Goal: Task Accomplishment & Management: Complete application form

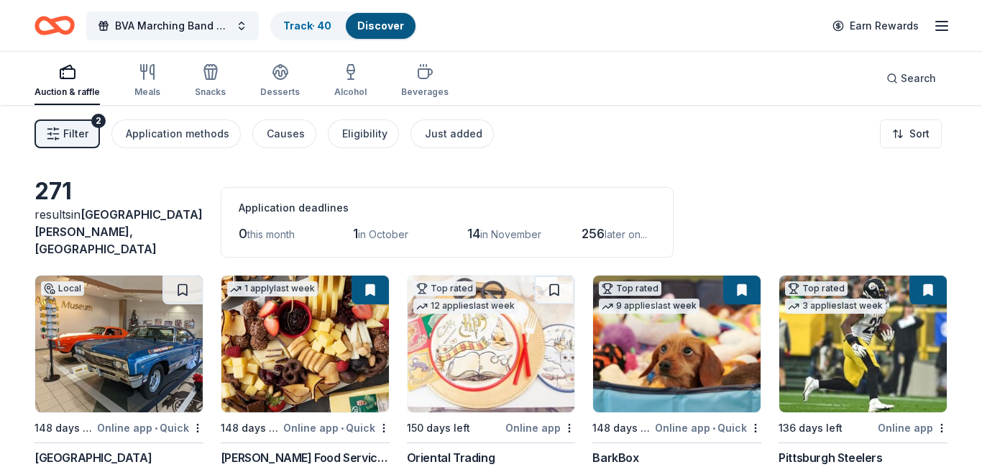
click at [86, 137] on span "Filter" at bounding box center [75, 133] width 25 height 17
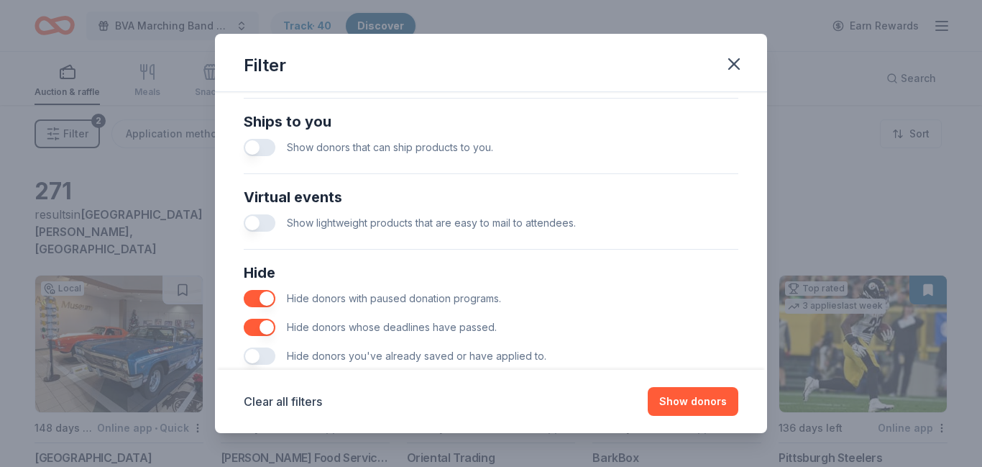
scroll to position [636, 0]
click at [259, 352] on button "button" at bounding box center [260, 354] width 32 height 17
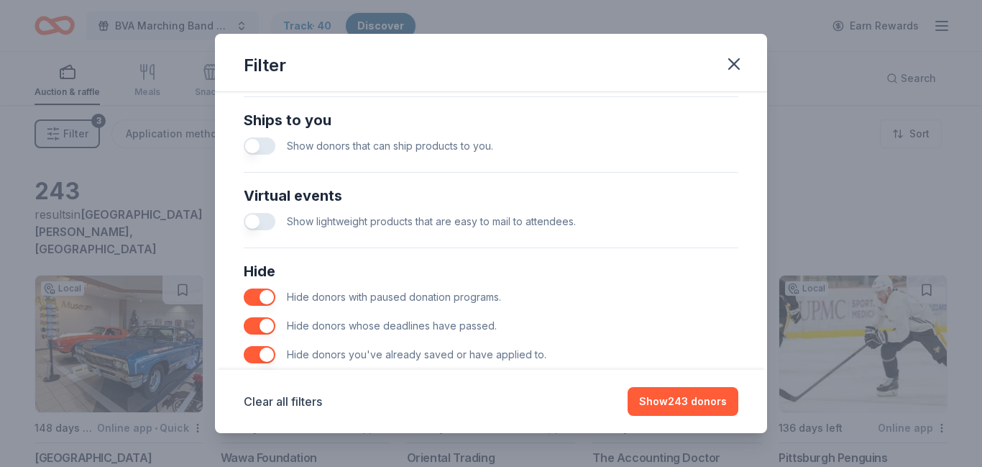
click at [259, 352] on button "button" at bounding box center [260, 354] width 32 height 17
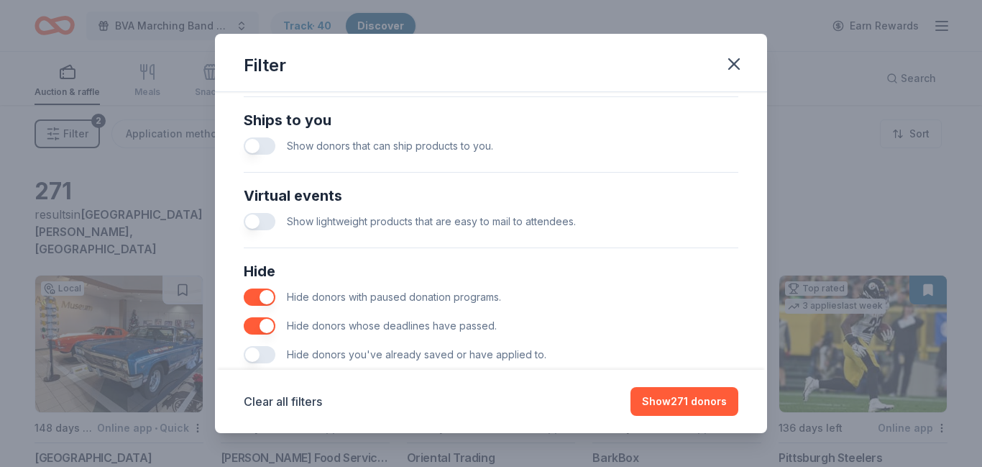
scroll to position [670, 0]
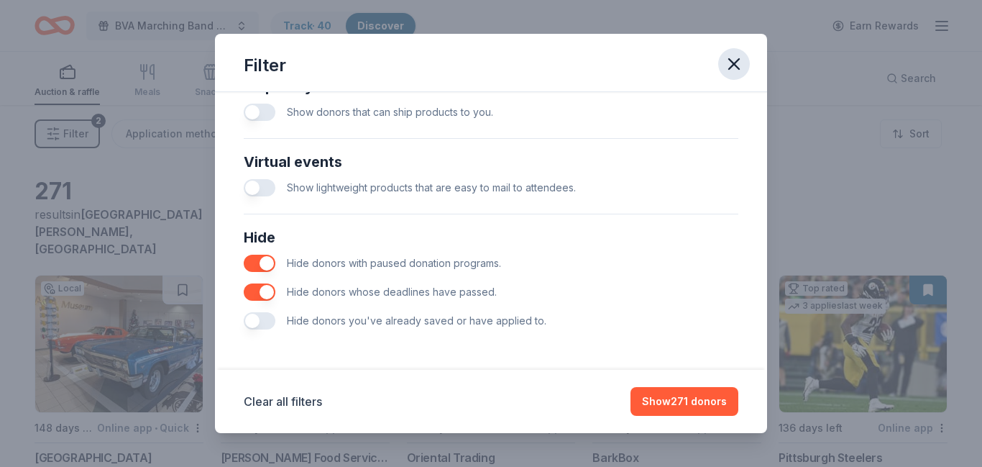
click at [730, 68] on icon "button" at bounding box center [734, 64] width 10 height 10
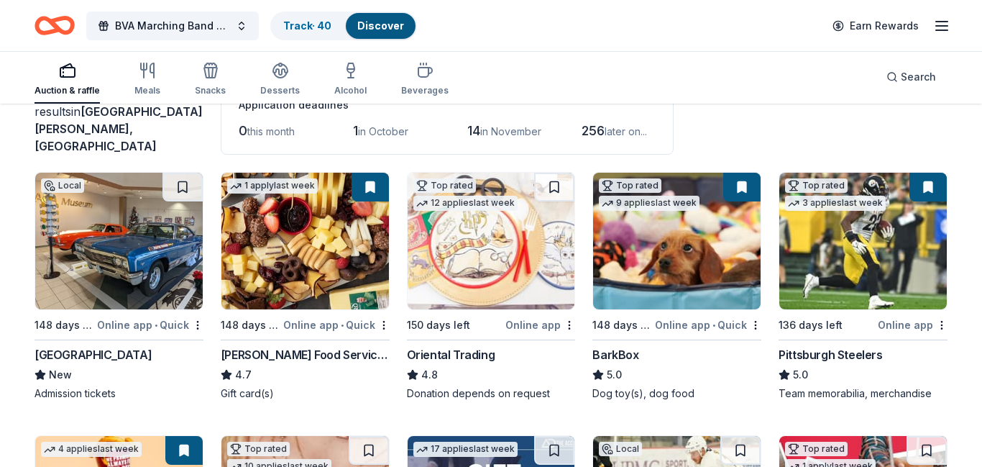
scroll to position [116, 0]
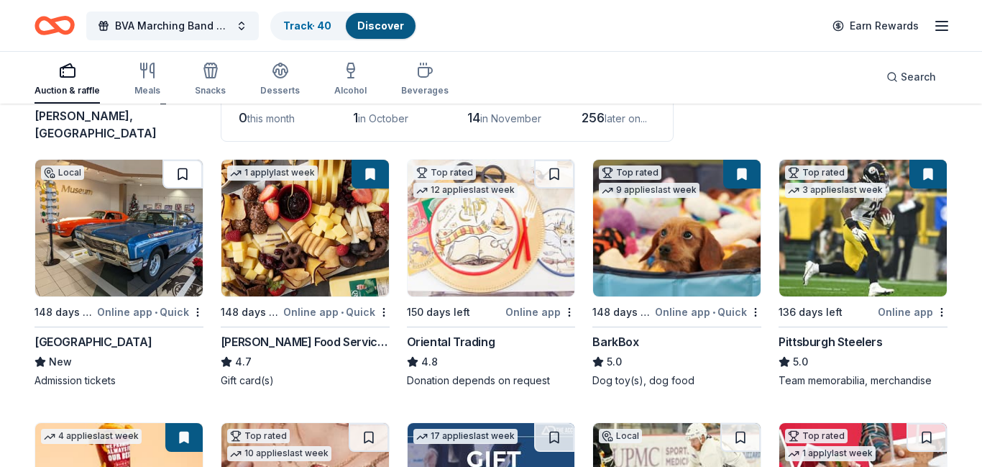
click at [188, 170] on button at bounding box center [182, 174] width 40 height 29
click at [186, 165] on button at bounding box center [183, 174] width 37 height 29
click at [183, 167] on button at bounding box center [183, 174] width 37 height 29
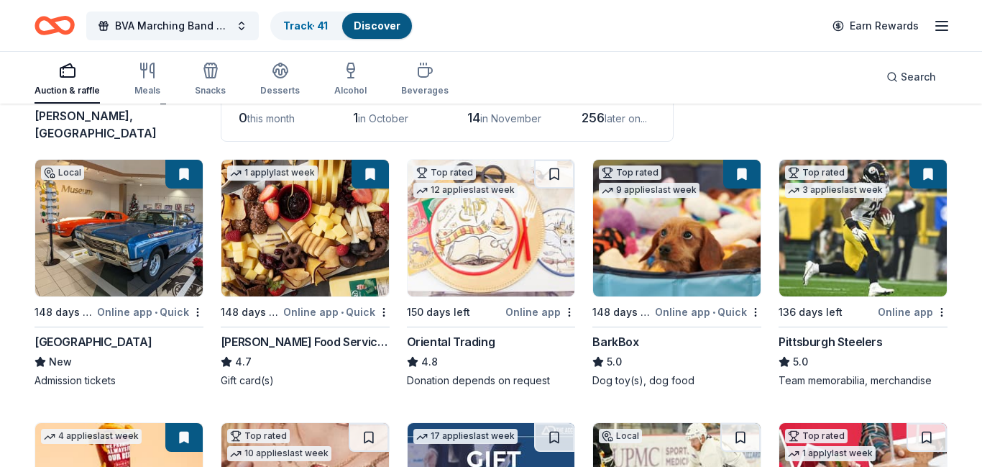
click at [197, 307] on div "Online app • Quick" at bounding box center [150, 312] width 106 height 18
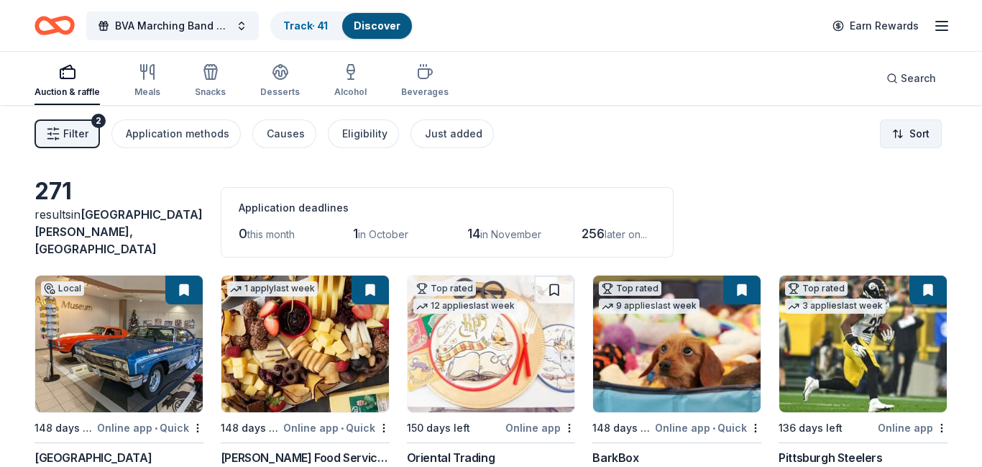
click at [919, 135] on html "BVA Marching Band Purse Bash Track · 41 Discover Earn Rewards Auction & raffle …" at bounding box center [491, 233] width 982 height 467
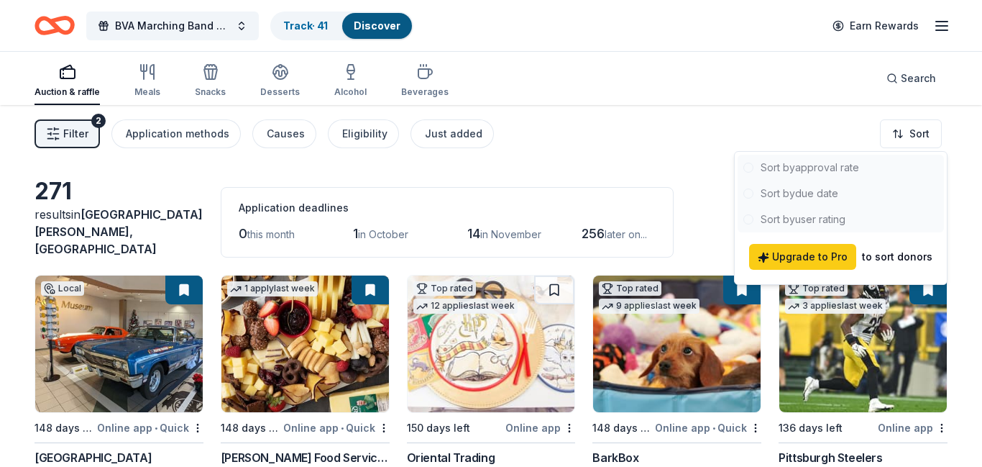
click at [676, 150] on html "BVA Marching Band Purse Bash Track · 41 Discover Earn Rewards Auction & raffle …" at bounding box center [491, 233] width 982 height 467
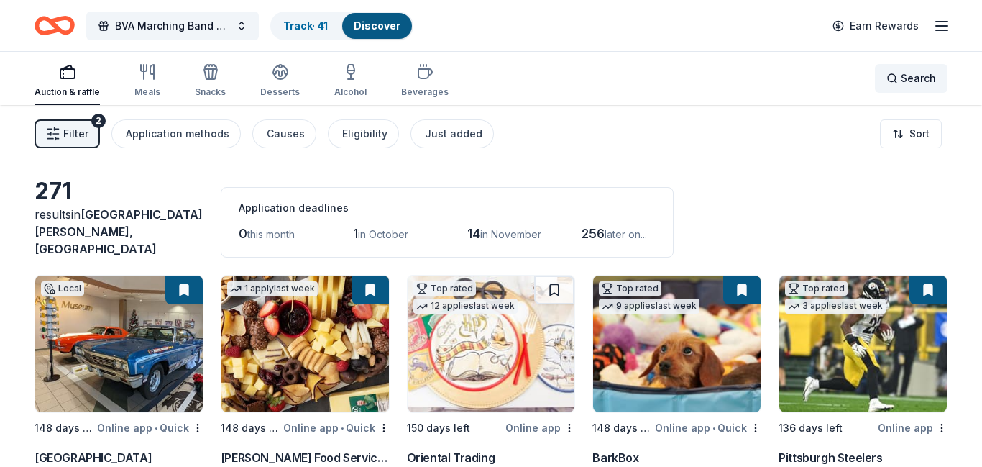
click at [896, 82] on div "Search" at bounding box center [911, 78] width 50 height 17
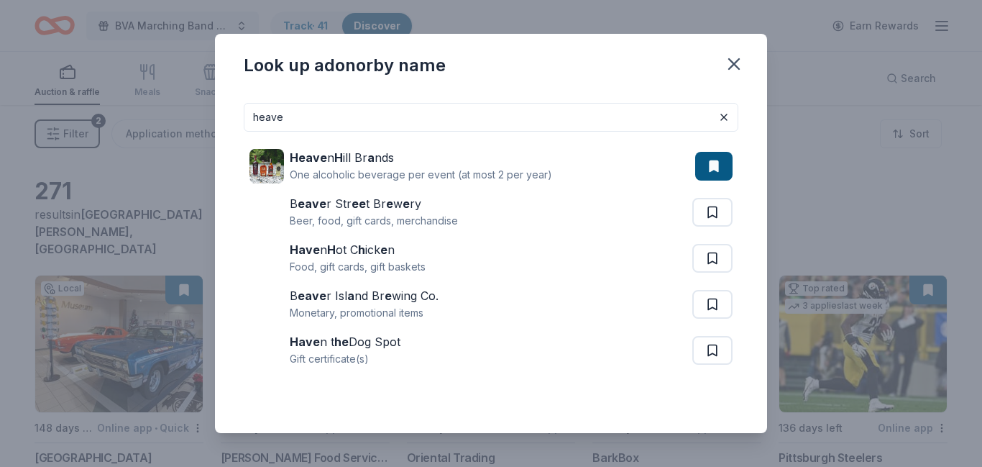
type input "heaven hill"
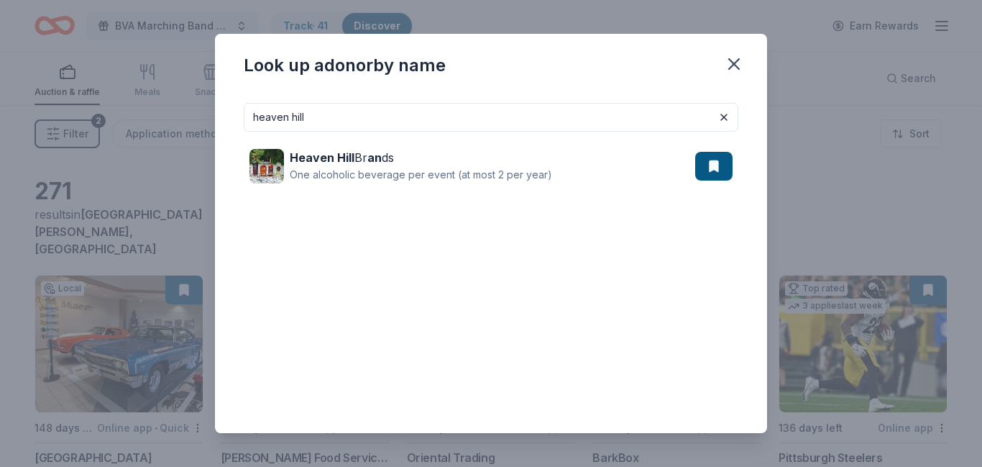
click at [349, 153] on strong "Heaven Hill" at bounding box center [322, 157] width 65 height 14
click at [731, 68] on icon "button" at bounding box center [734, 64] width 20 height 20
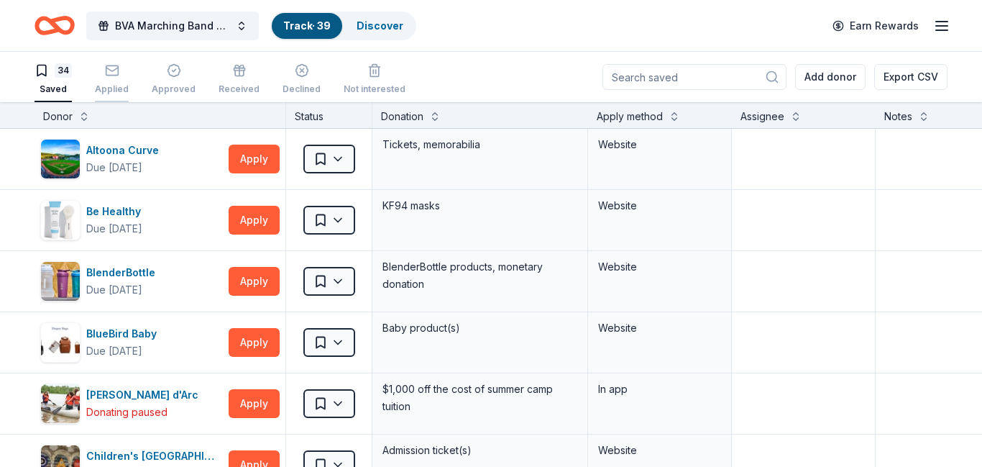
click at [117, 86] on div "Applied" at bounding box center [112, 89] width 34 height 12
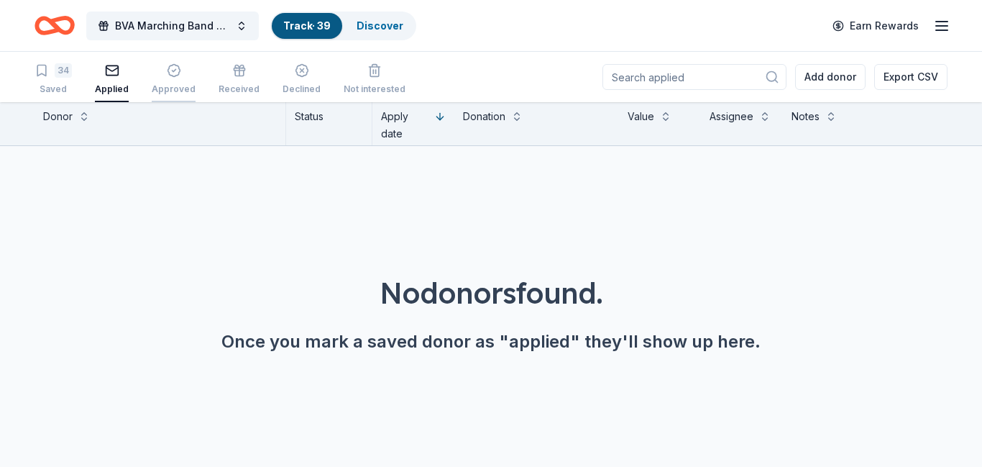
click at [170, 87] on div "Approved" at bounding box center [174, 89] width 44 height 12
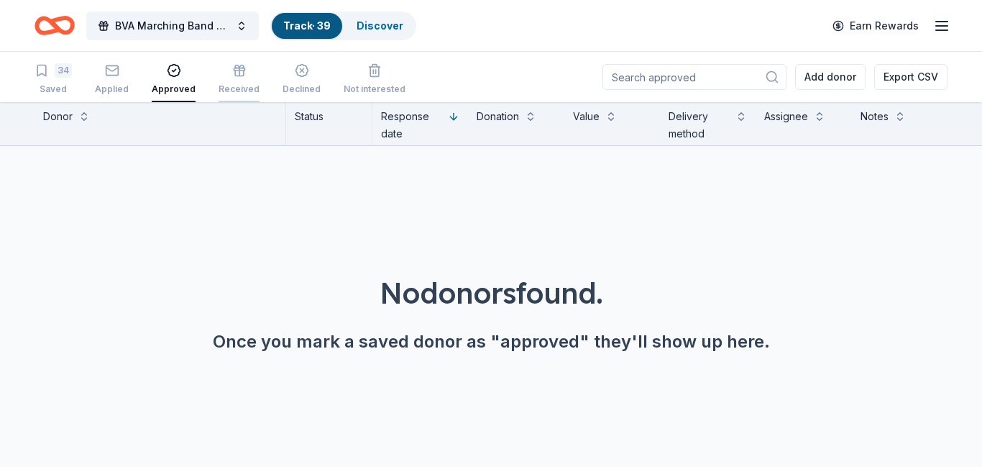
click at [227, 85] on div "Received" at bounding box center [239, 89] width 41 height 12
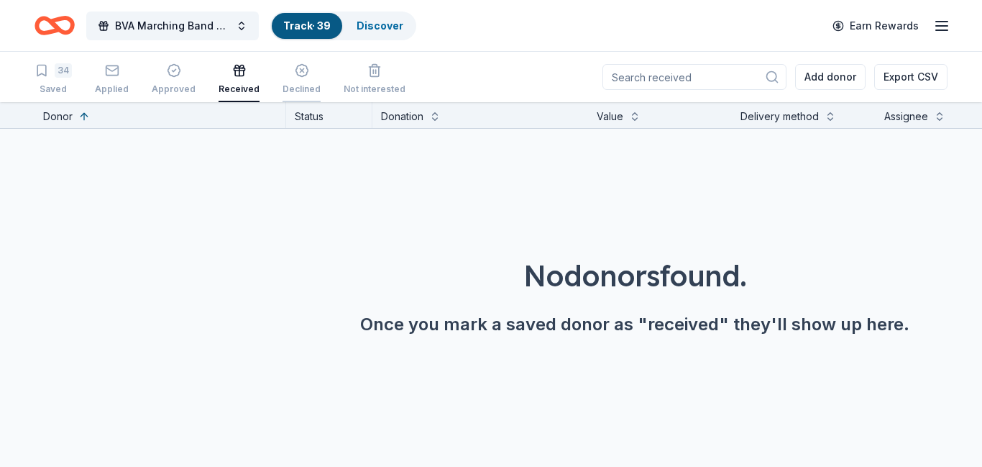
click at [288, 91] on div "Declined" at bounding box center [301, 89] width 38 height 12
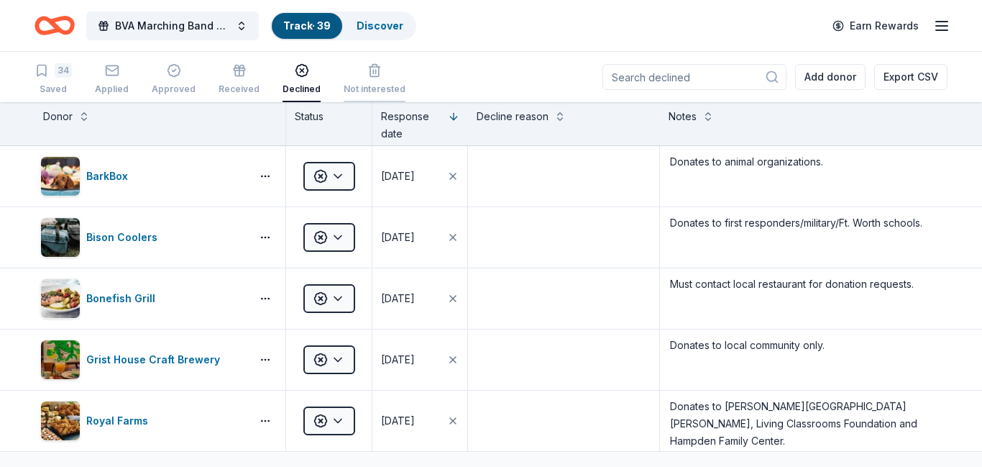
click at [358, 88] on div "Not interested" at bounding box center [375, 89] width 62 height 12
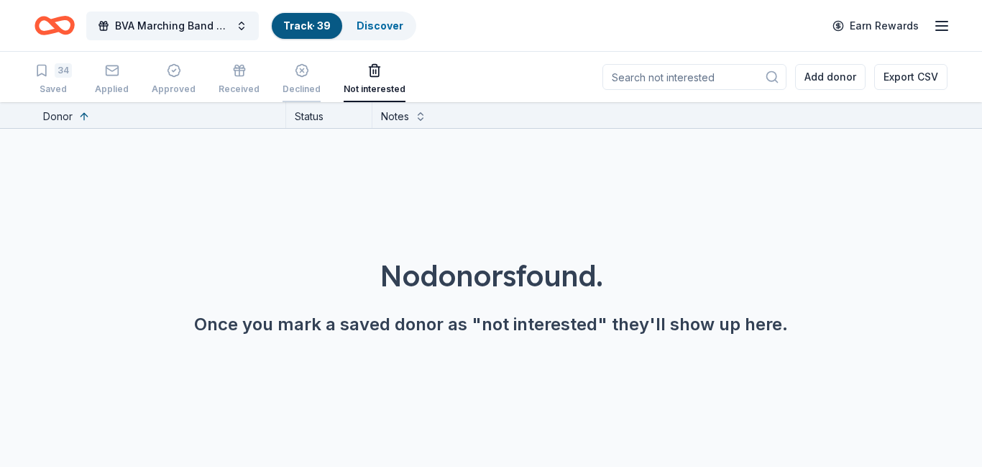
click at [285, 86] on div "Declined" at bounding box center [301, 89] width 38 height 12
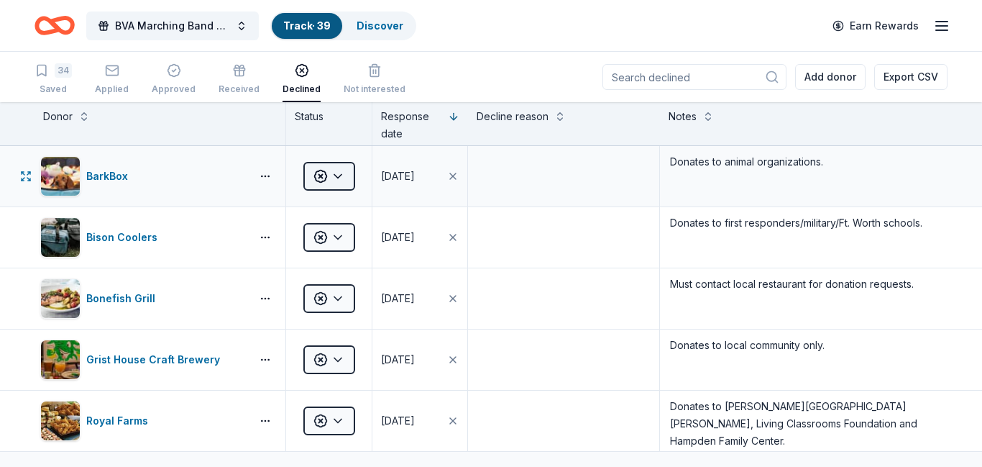
click at [346, 180] on html "BVA Marching Band Purse Bash Track · 39 Discover Earn Rewards 34 Saved Applied …" at bounding box center [491, 233] width 982 height 467
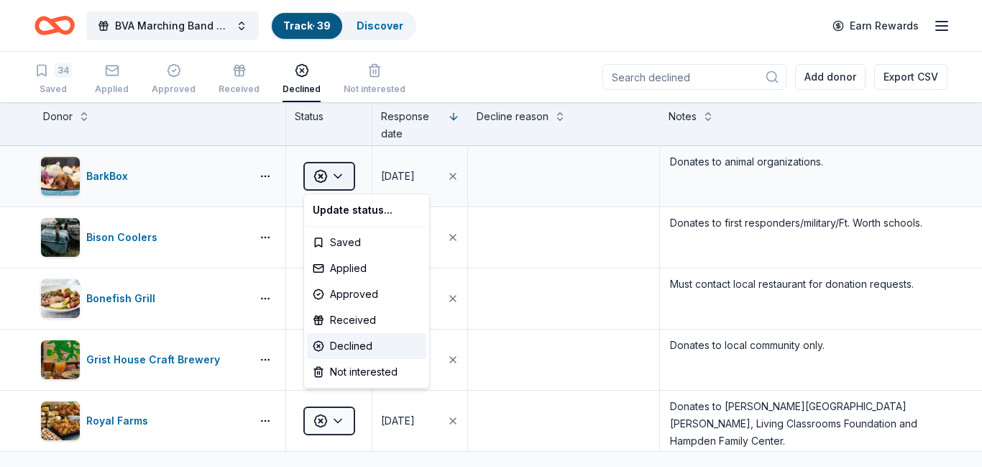
click at [346, 180] on html "BVA Marching Band Purse Bash Track · 39 Discover Earn Rewards 34 Saved Applied …" at bounding box center [491, 233] width 982 height 467
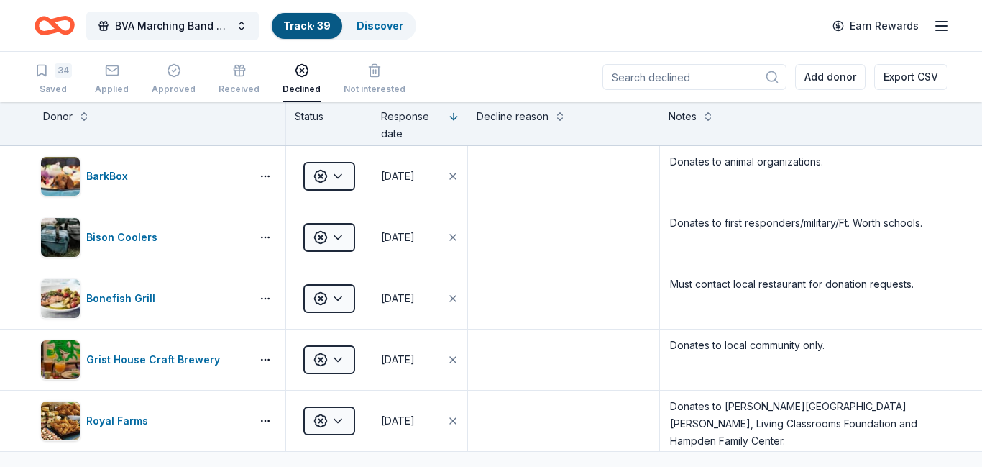
scroll to position [1, 0]
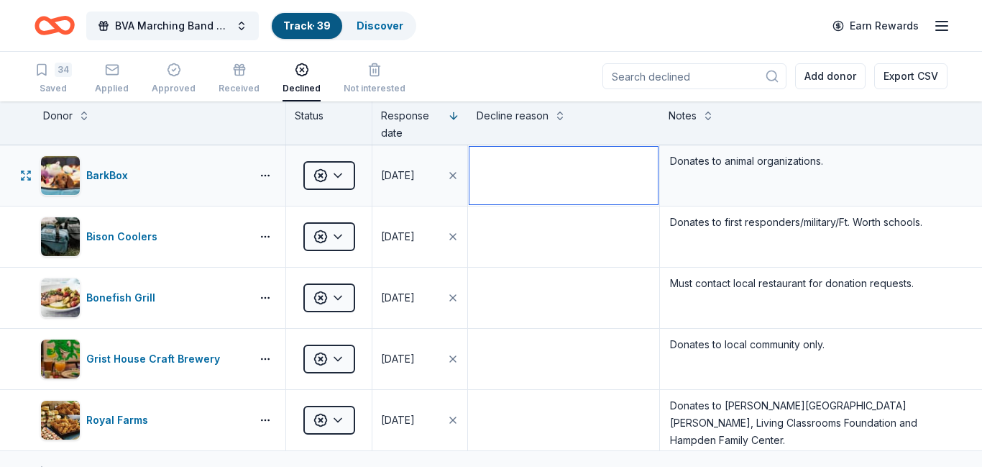
click at [544, 174] on textarea at bounding box center [563, 176] width 188 height 58
click at [538, 79] on div "34 Saved Applied Approved Received Declined Not interested Add donor Export CSV" at bounding box center [491, 76] width 913 height 50
click at [48, 84] on div "Saved" at bounding box center [53, 89] width 37 height 12
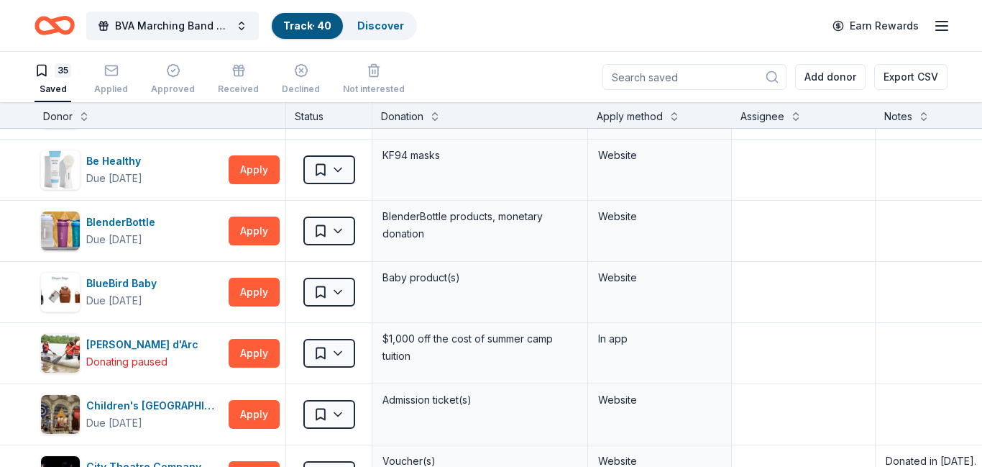
scroll to position [173, 0]
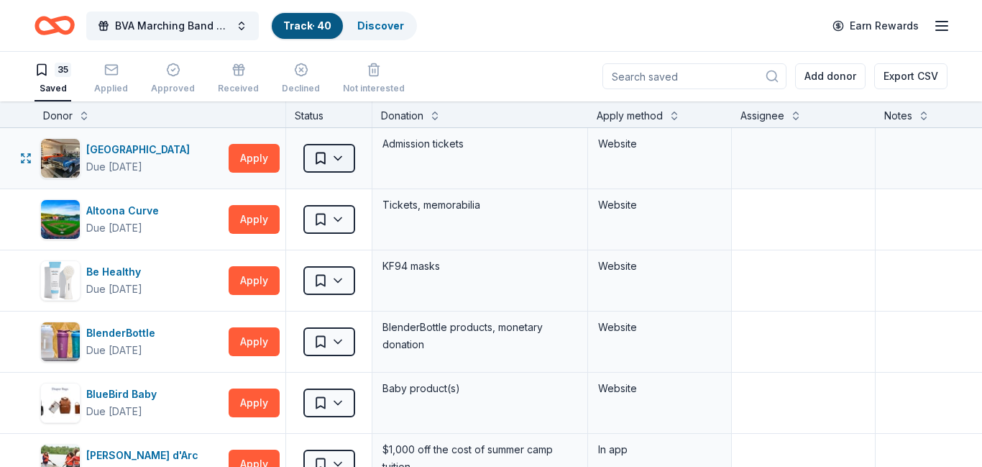
scroll to position [1, 0]
click at [344, 167] on html "BVA Marching Band Purse Bash Track · 40 Discover Earn Rewards 35 Saved Applied …" at bounding box center [491, 232] width 982 height 467
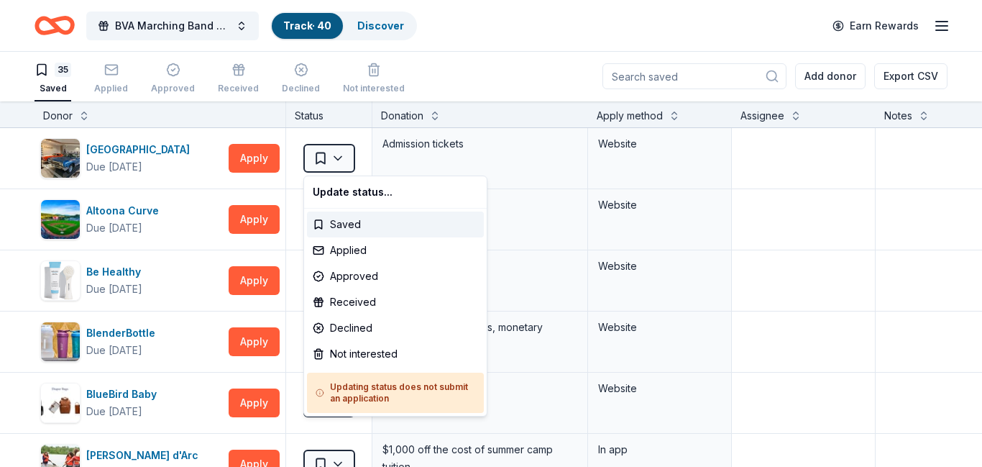
click at [337, 156] on html "BVA Marching Band Purse Bash Track · 40 Discover Earn Rewards 35 Saved Applied …" at bounding box center [491, 232] width 982 height 467
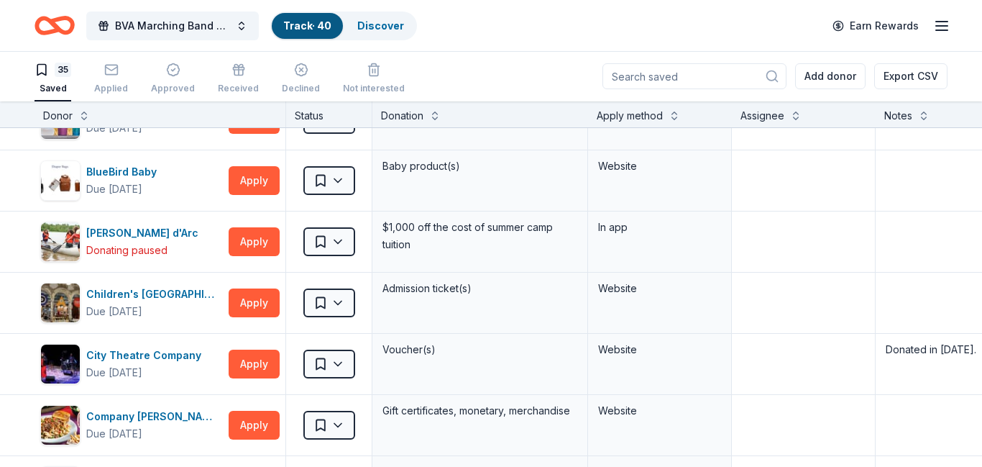
scroll to position [229, 0]
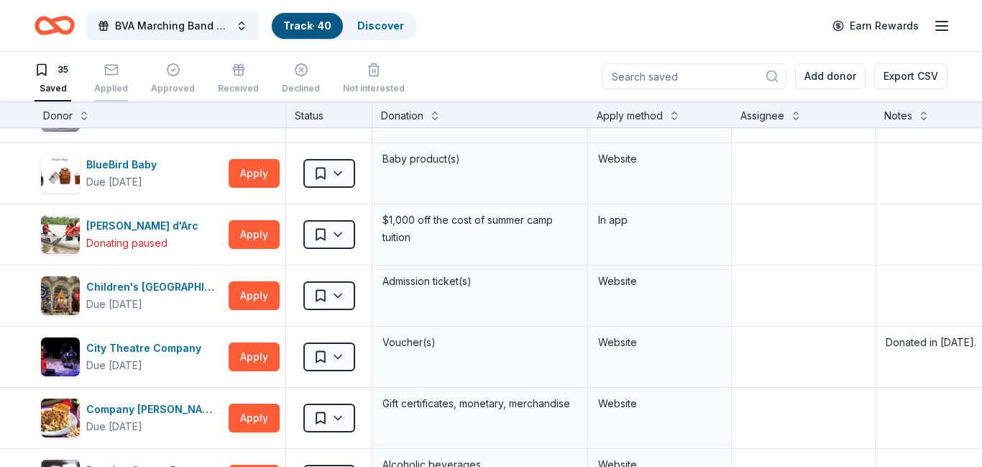
click at [101, 77] on div "Applied" at bounding box center [111, 79] width 34 height 32
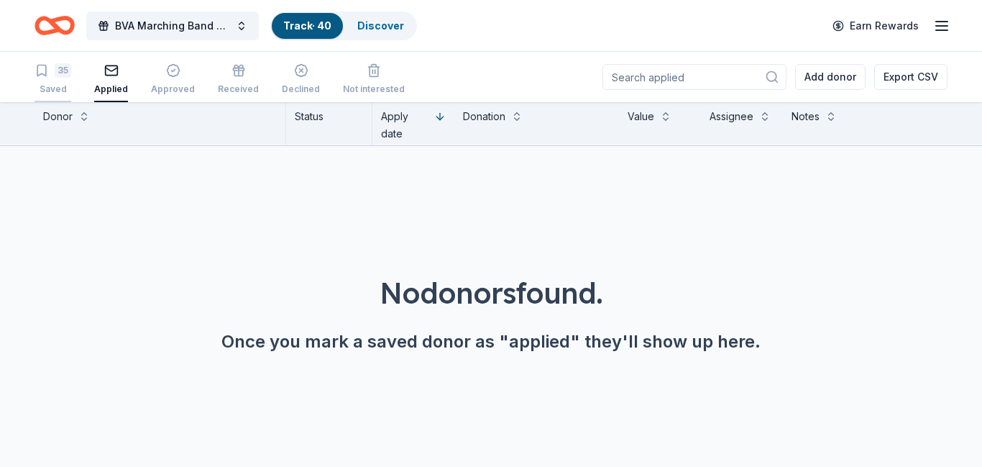
click at [55, 81] on div "35 Saved" at bounding box center [53, 79] width 37 height 32
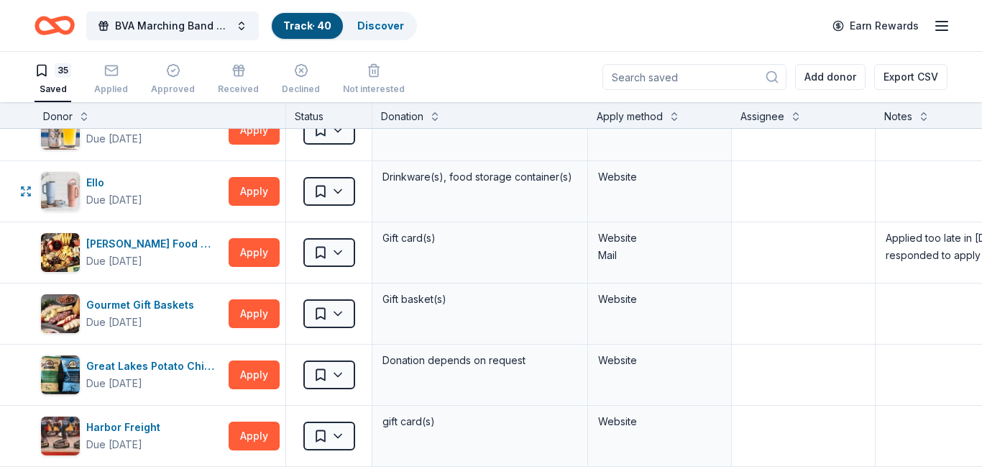
scroll to position [582, 0]
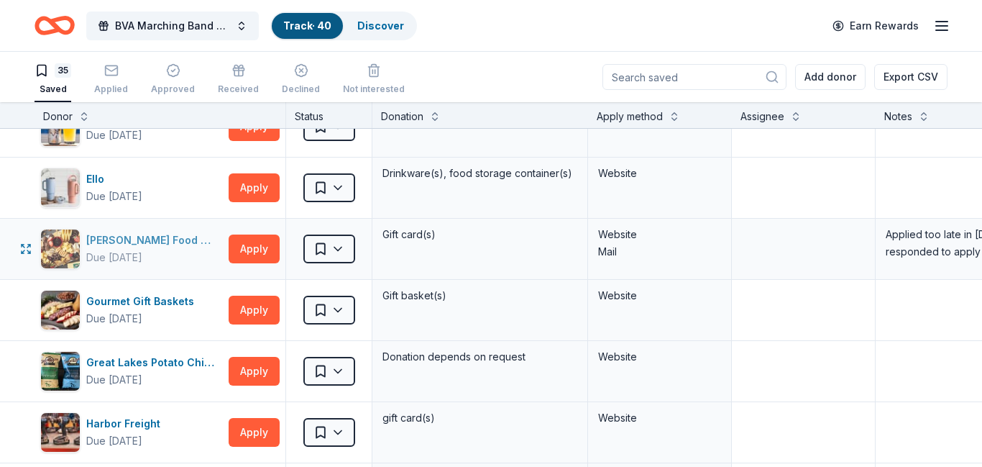
click at [133, 252] on div "Due [DATE]" at bounding box center [114, 257] width 56 height 17
click at [296, 76] on icon "button" at bounding box center [301, 70] width 14 height 14
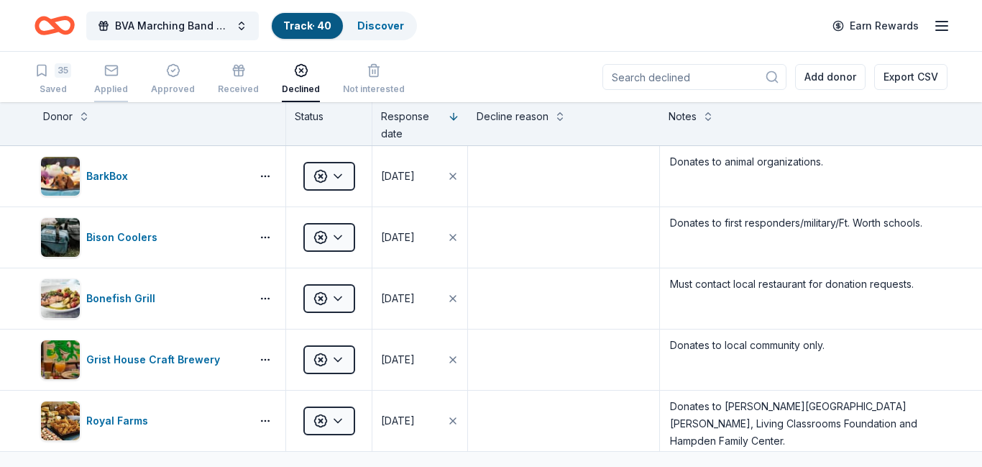
click at [116, 81] on div "Applied" at bounding box center [111, 79] width 34 height 32
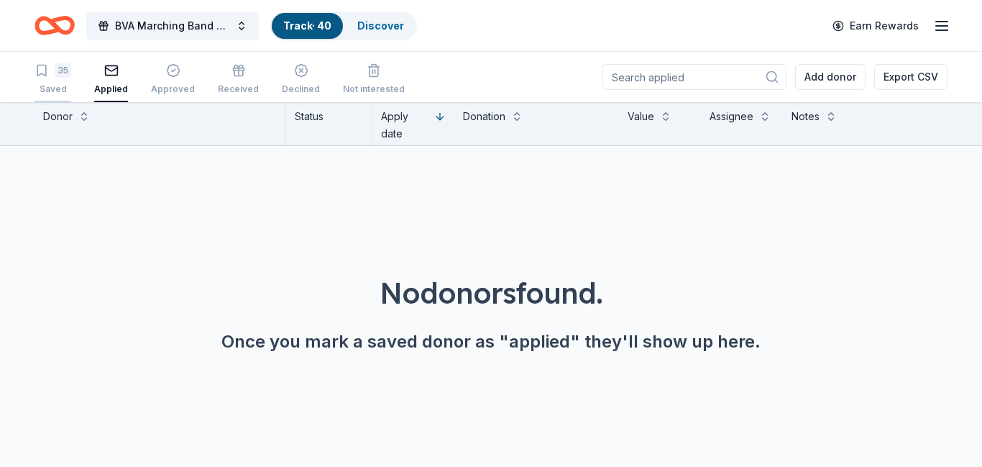
click at [51, 84] on div "Saved" at bounding box center [53, 89] width 37 height 12
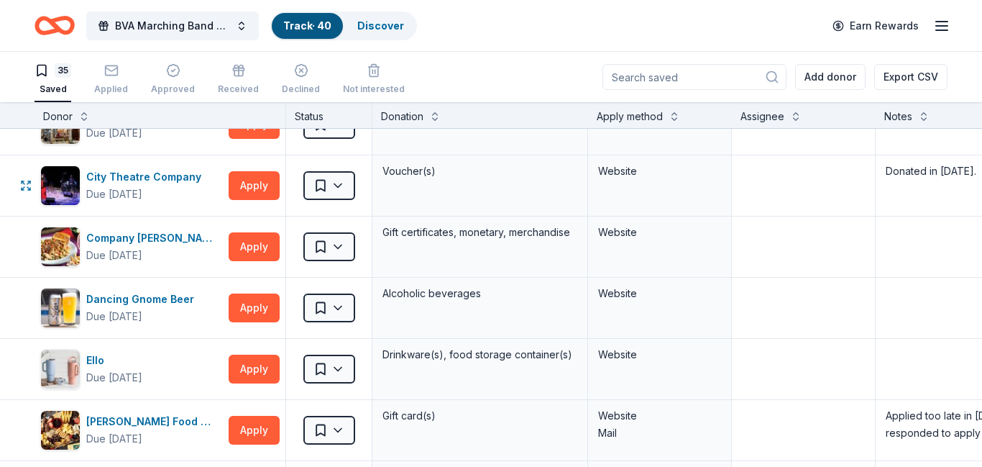
scroll to position [465, 0]
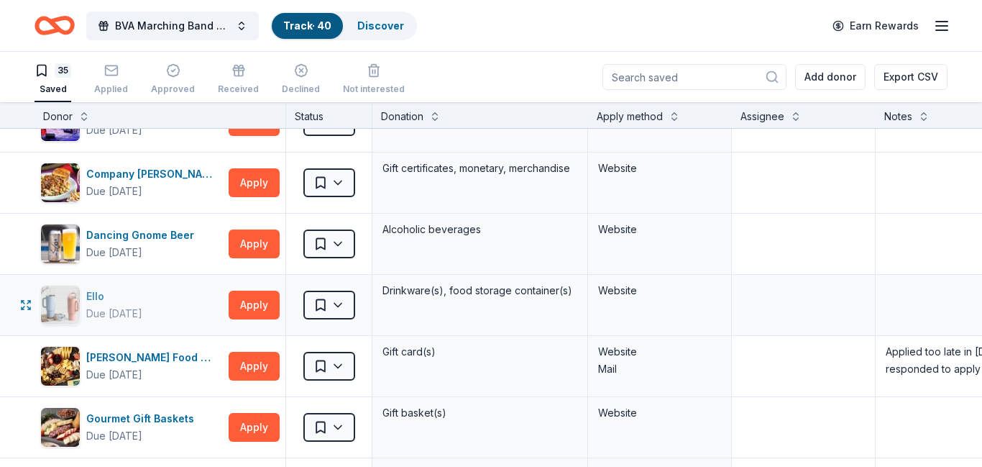
click at [89, 303] on div "Ello" at bounding box center [114, 296] width 56 height 17
click at [255, 300] on button "Apply" at bounding box center [254, 304] width 51 height 29
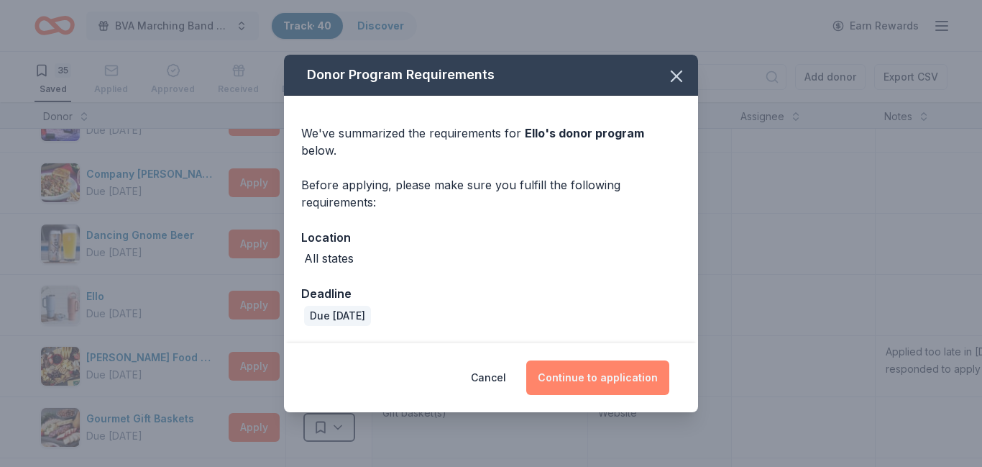
click at [561, 372] on button "Continue to application" at bounding box center [597, 377] width 143 height 35
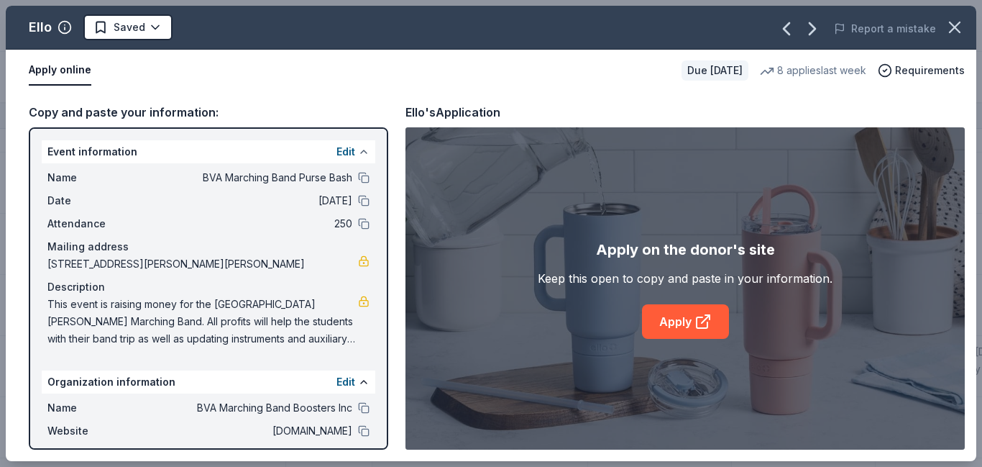
click at [362, 152] on button at bounding box center [364, 152] width 12 height 12
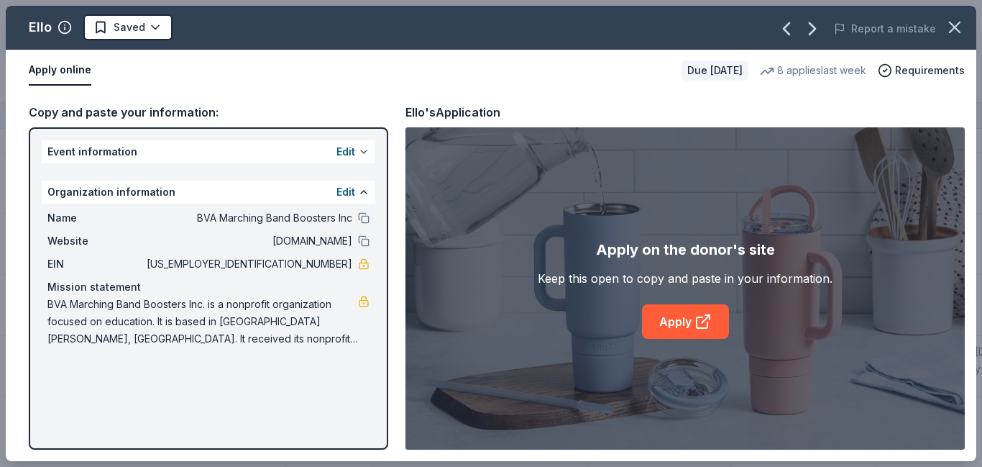
click at [360, 154] on button at bounding box center [364, 152] width 12 height 12
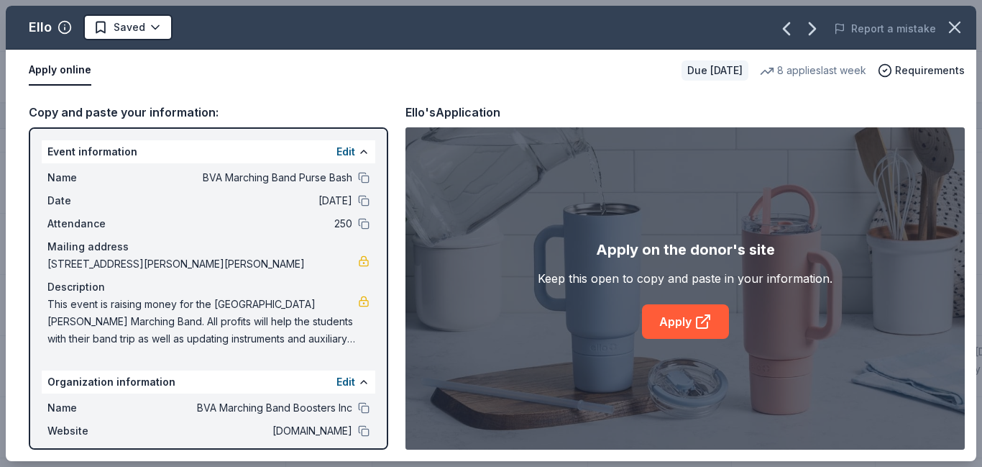
click at [224, 263] on span "[STREET_ADDRESS][PERSON_NAME][PERSON_NAME]" at bounding box center [202, 263] width 311 height 17
click at [663, 316] on link "Apply" at bounding box center [685, 321] width 87 height 35
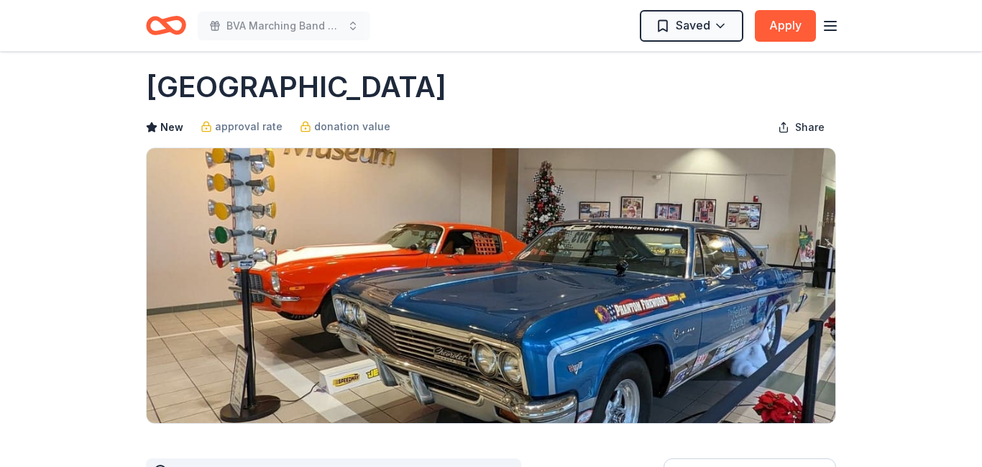
scroll to position [10, 0]
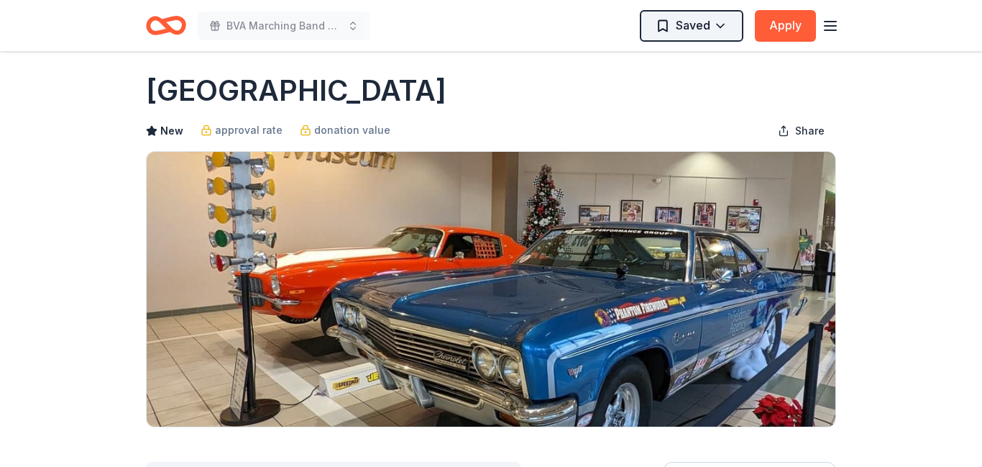
click at [722, 29] on html "BVA Marching Band Purse Bash Saved Apply Due in 148 days Share AACA Museum New …" at bounding box center [491, 223] width 982 height 467
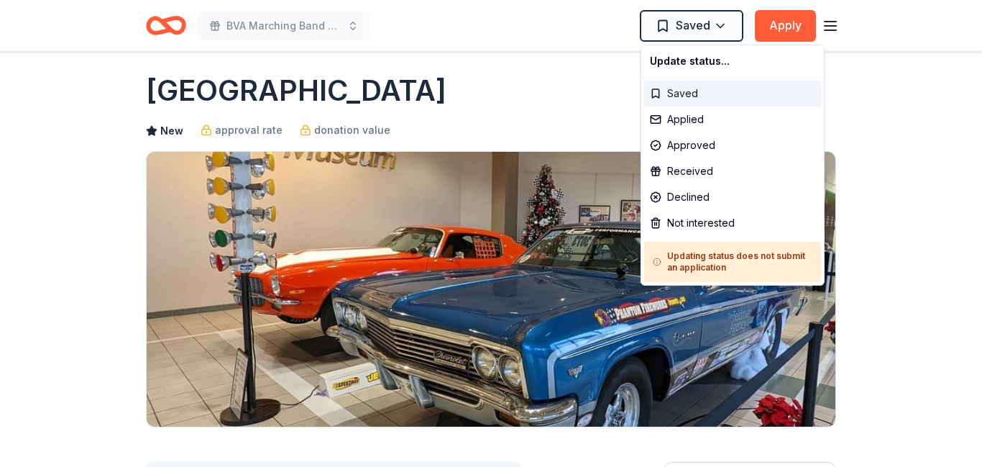
click at [681, 90] on div "Saved" at bounding box center [732, 94] width 177 height 26
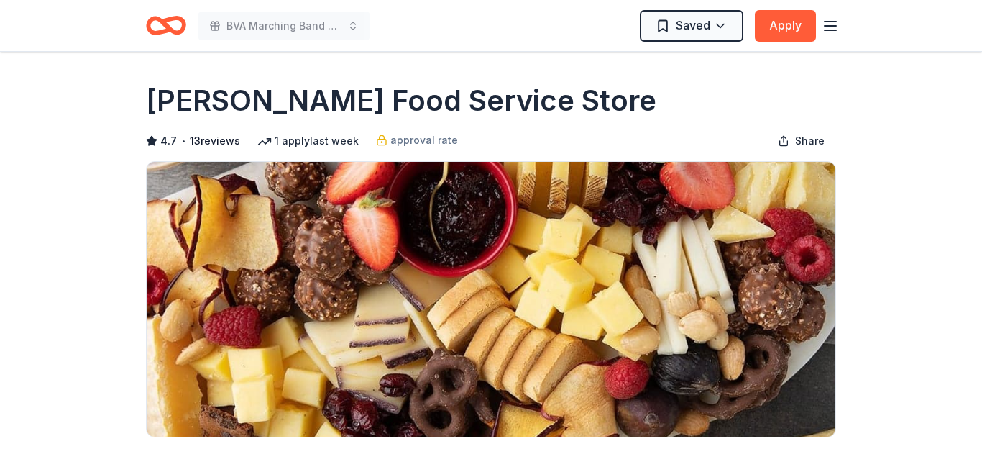
click at [830, 28] on icon "button" at bounding box center [830, 25] width 17 height 17
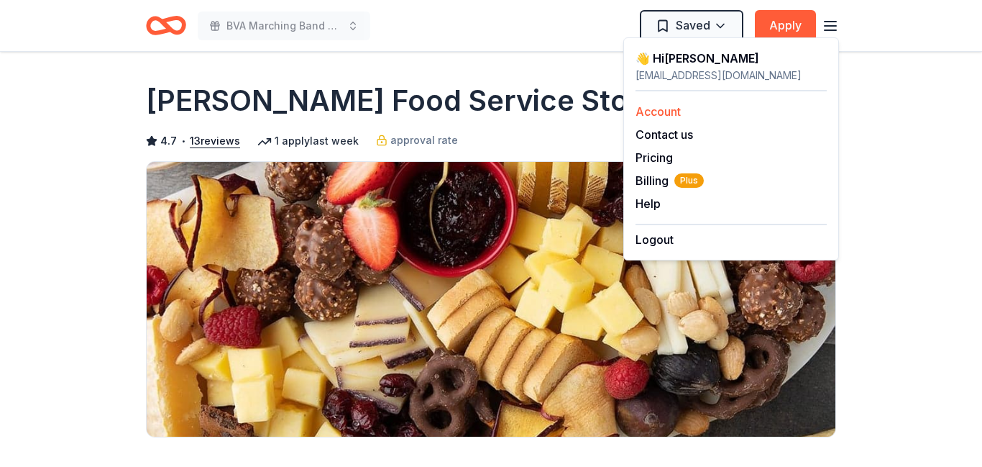
click at [647, 113] on link "Account" at bounding box center [657, 111] width 45 height 14
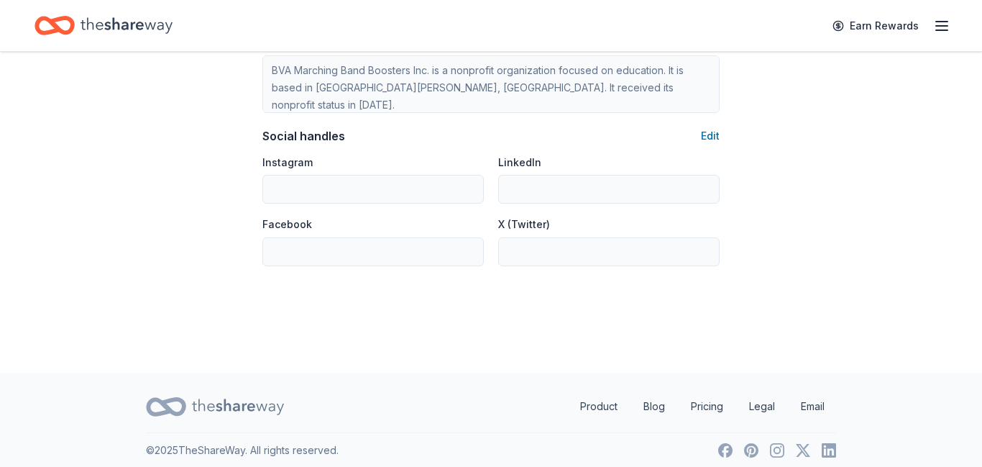
scroll to position [973, 0]
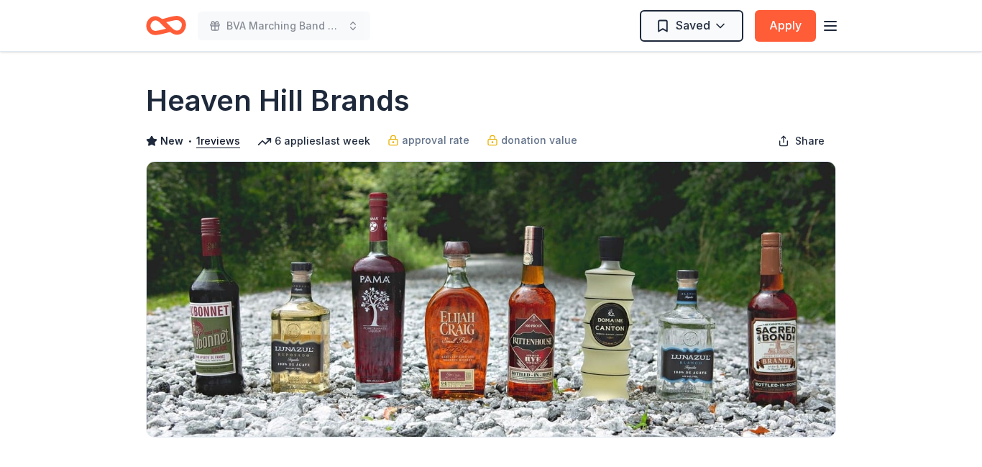
click at [832, 31] on icon "button" at bounding box center [830, 25] width 17 height 17
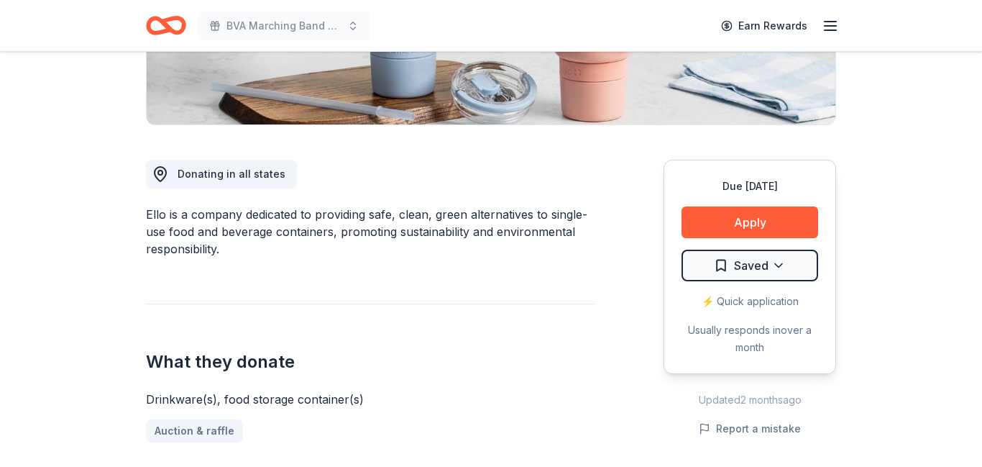
scroll to position [316, 0]
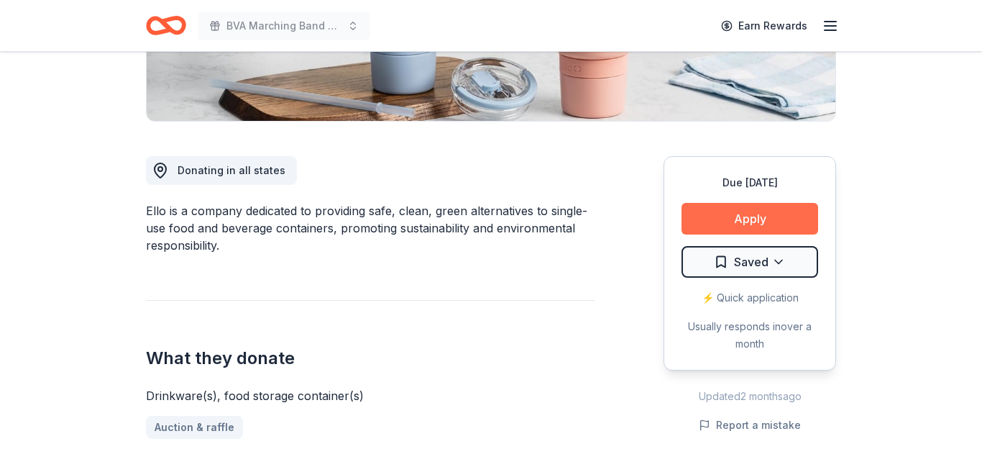
click at [707, 219] on button "Apply" at bounding box center [749, 219] width 137 height 32
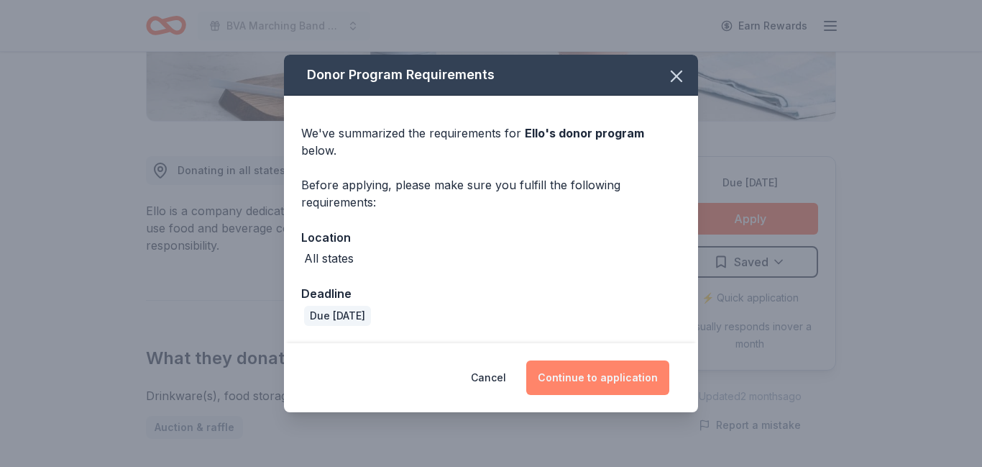
click at [584, 367] on button "Continue to application" at bounding box center [597, 377] width 143 height 35
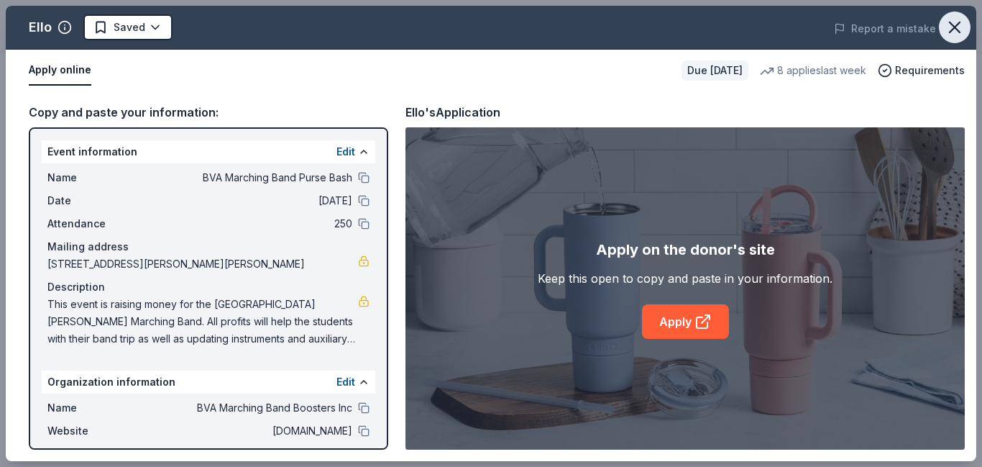
click at [957, 28] on icon "button" at bounding box center [955, 27] width 20 height 20
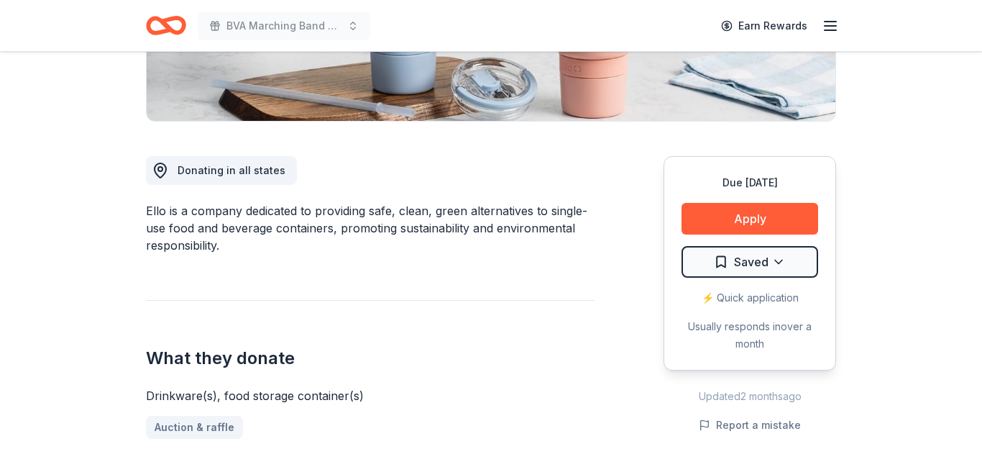
click at [830, 27] on icon "button" at bounding box center [830, 25] width 17 height 17
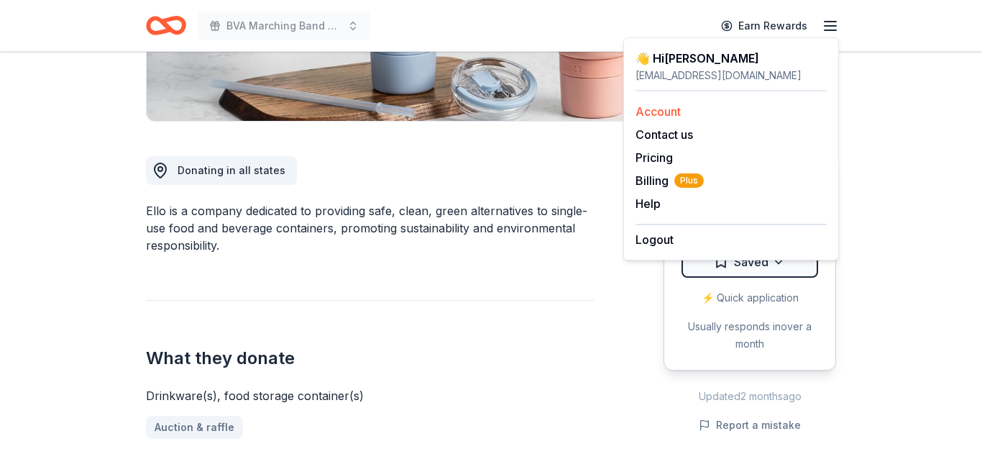
click at [658, 110] on link "Account" at bounding box center [657, 111] width 45 height 14
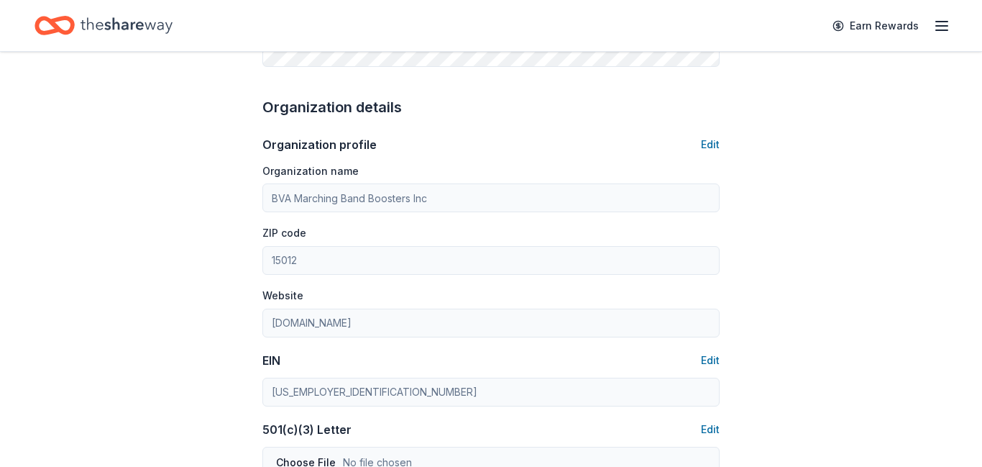
scroll to position [408, 0]
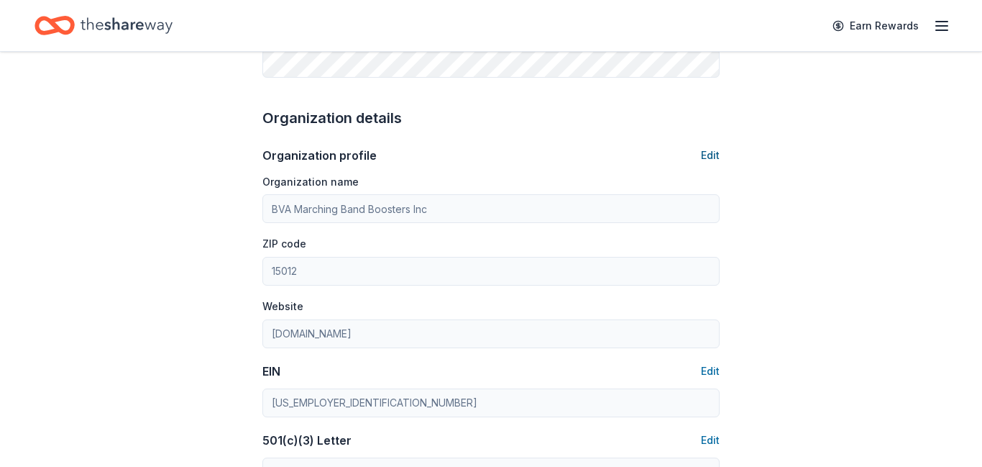
click at [711, 156] on button "Edit" at bounding box center [710, 155] width 19 height 17
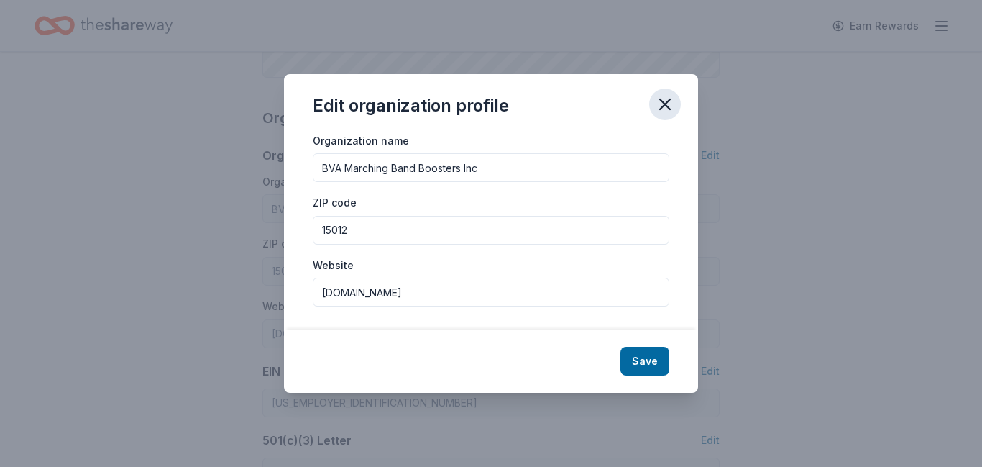
click at [666, 109] on icon "button" at bounding box center [665, 104] width 20 height 20
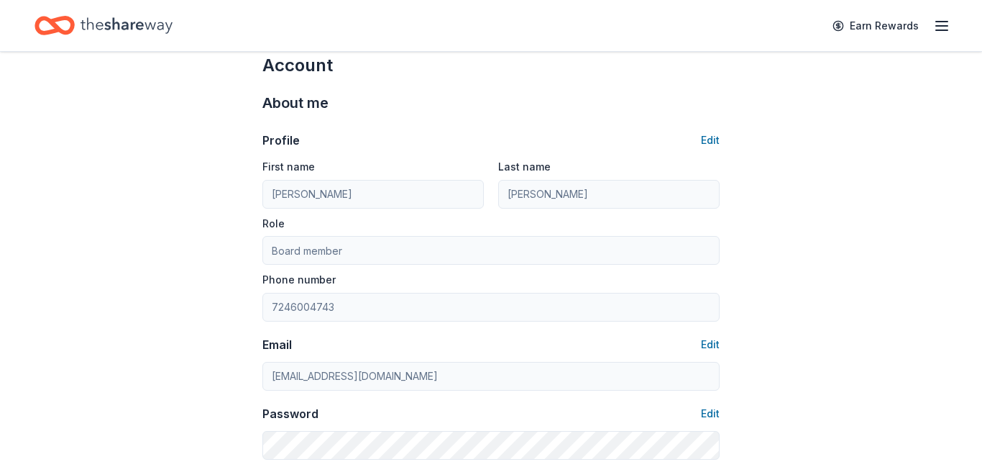
scroll to position [25, 0]
click at [942, 30] on line "button" at bounding box center [942, 30] width 12 height 0
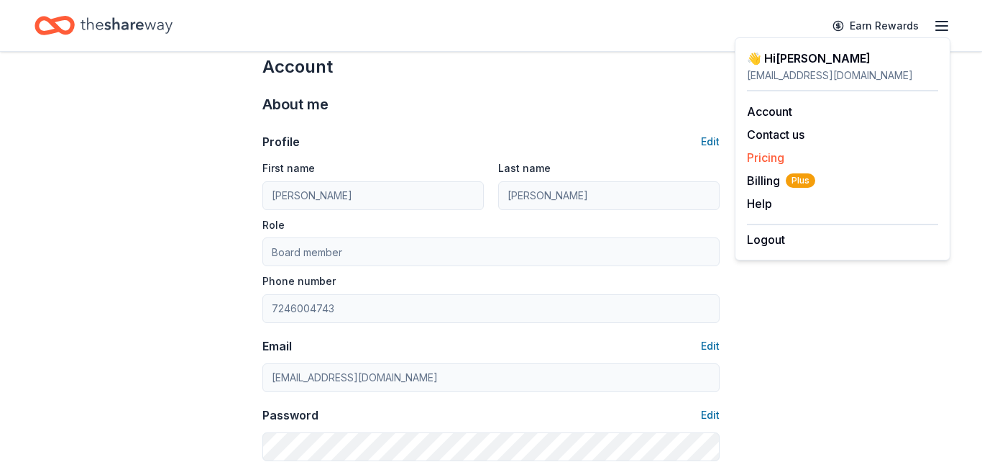
click at [757, 161] on link "Pricing" at bounding box center [765, 157] width 37 height 14
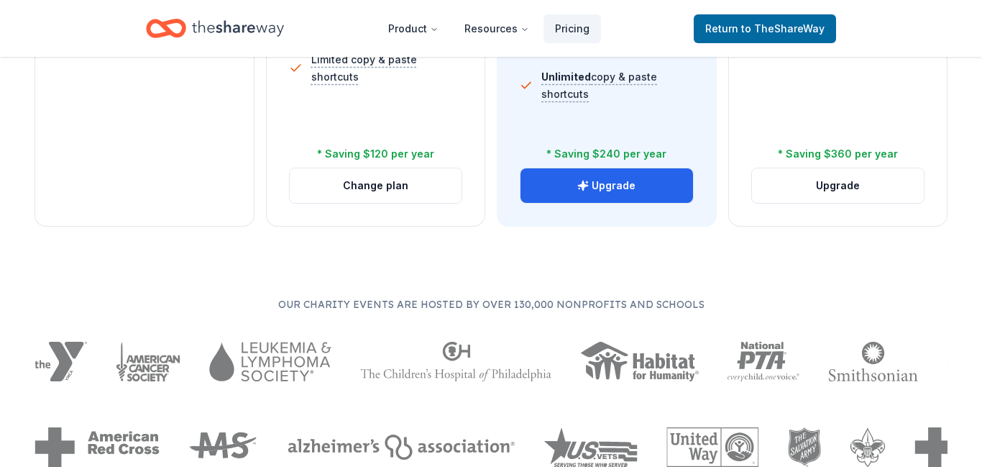
scroll to position [672, 0]
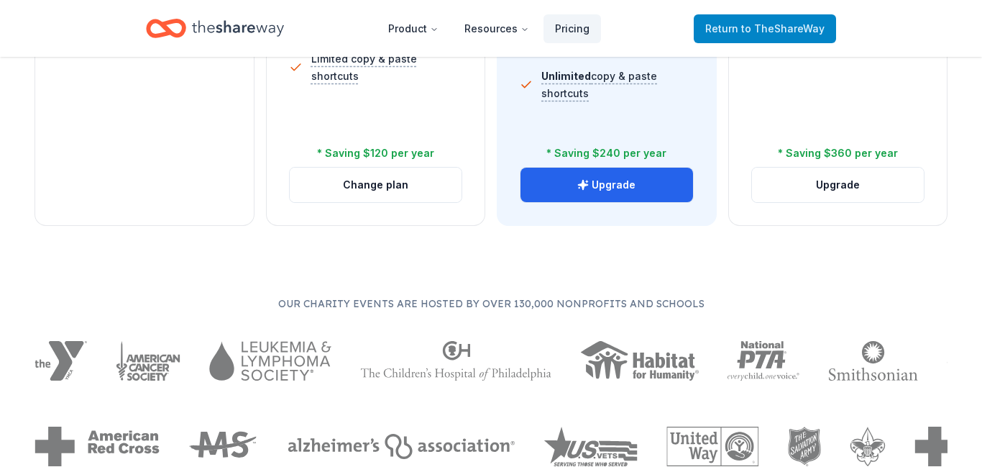
click at [755, 34] on span "to TheShareWay" at bounding box center [782, 28] width 83 height 12
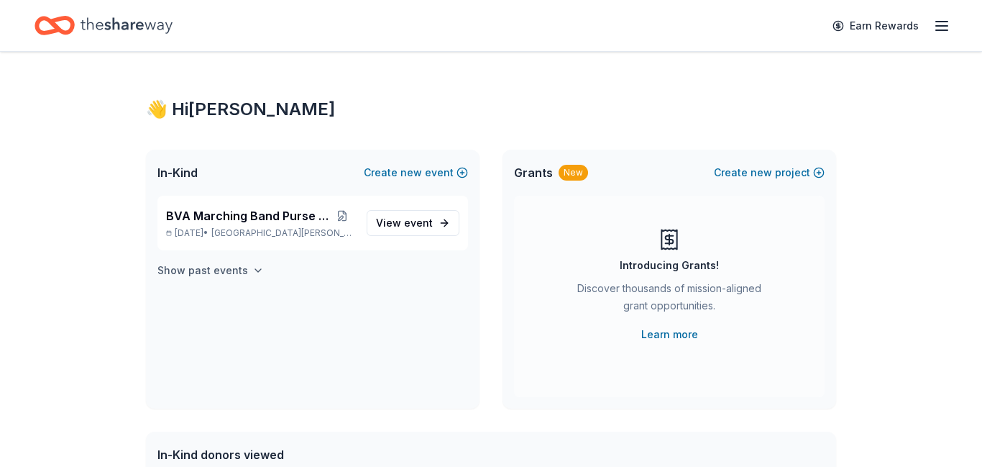
click at [209, 277] on h4 "Show past events" at bounding box center [202, 270] width 91 height 17
click at [121, 26] on icon "Home" at bounding box center [127, 25] width 92 height 16
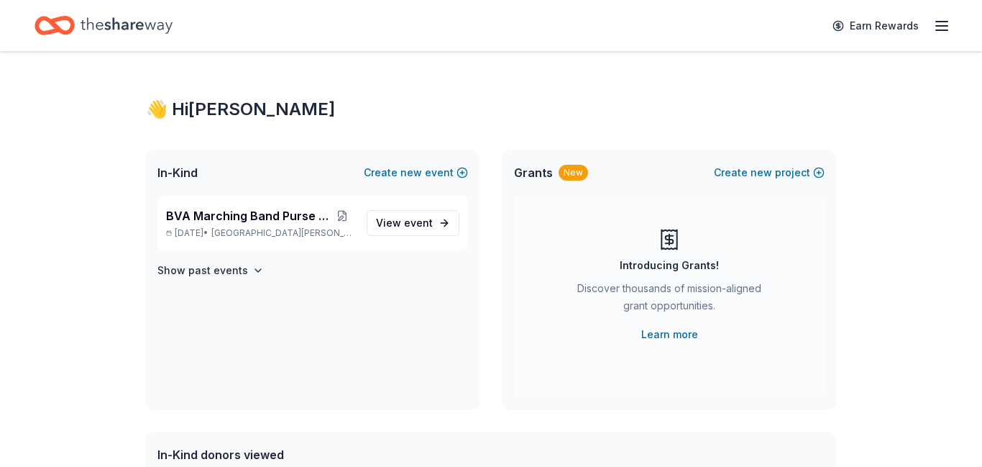
click at [937, 26] on line "button" at bounding box center [942, 26] width 12 height 0
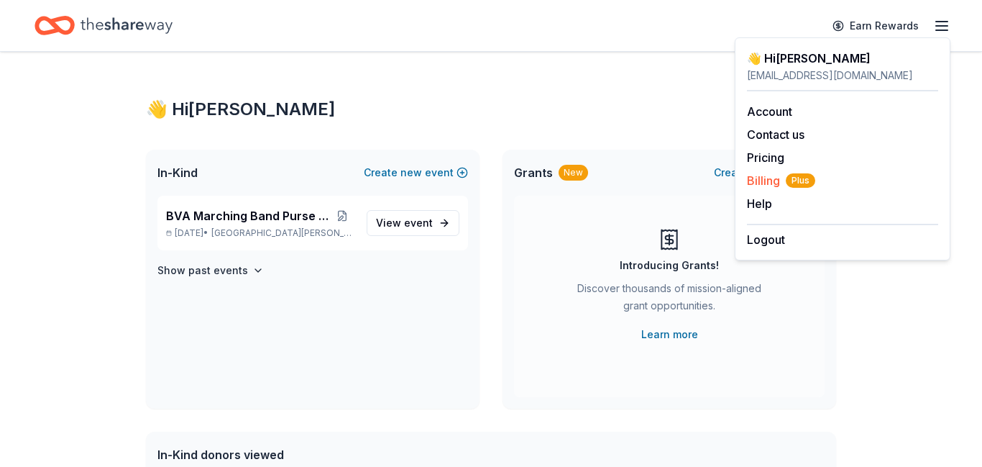
click at [761, 182] on span "Billing Plus" at bounding box center [781, 180] width 68 height 17
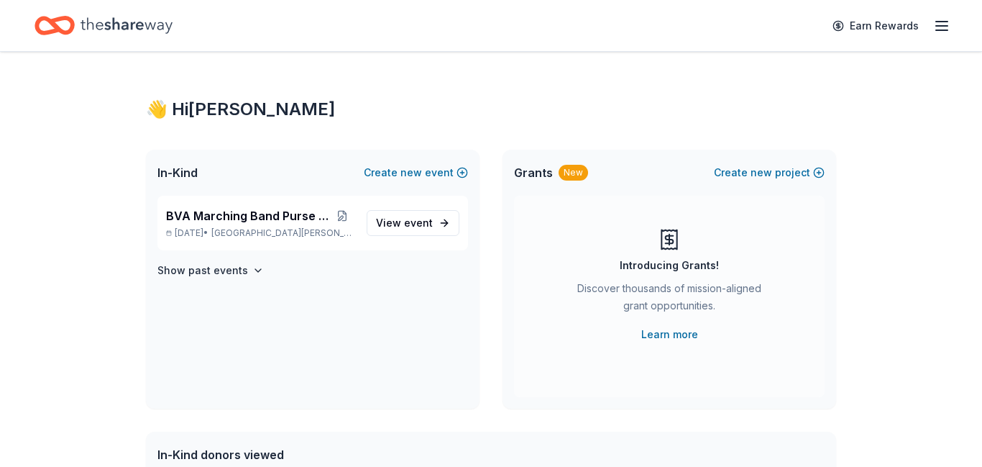
click at [939, 27] on icon "button" at bounding box center [941, 25] width 17 height 17
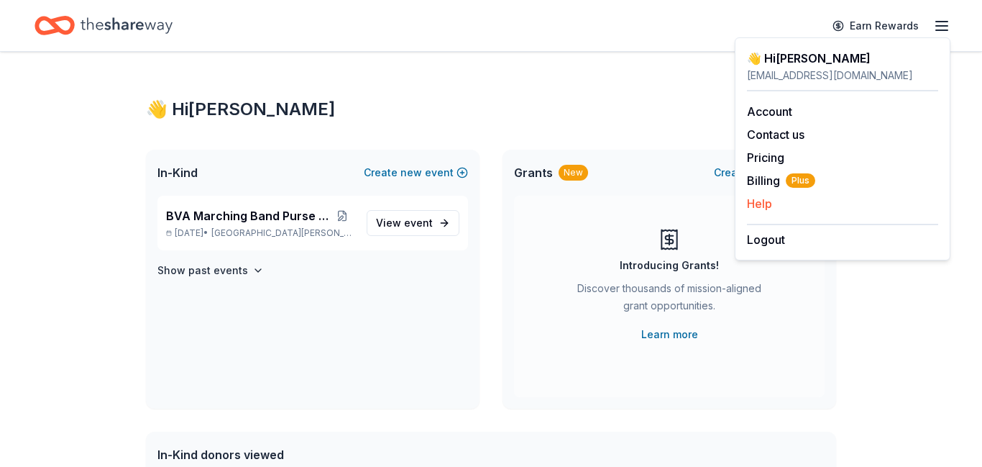
click at [758, 208] on button "Help" at bounding box center [759, 203] width 25 height 17
